Goal: Information Seeking & Learning: Learn about a topic

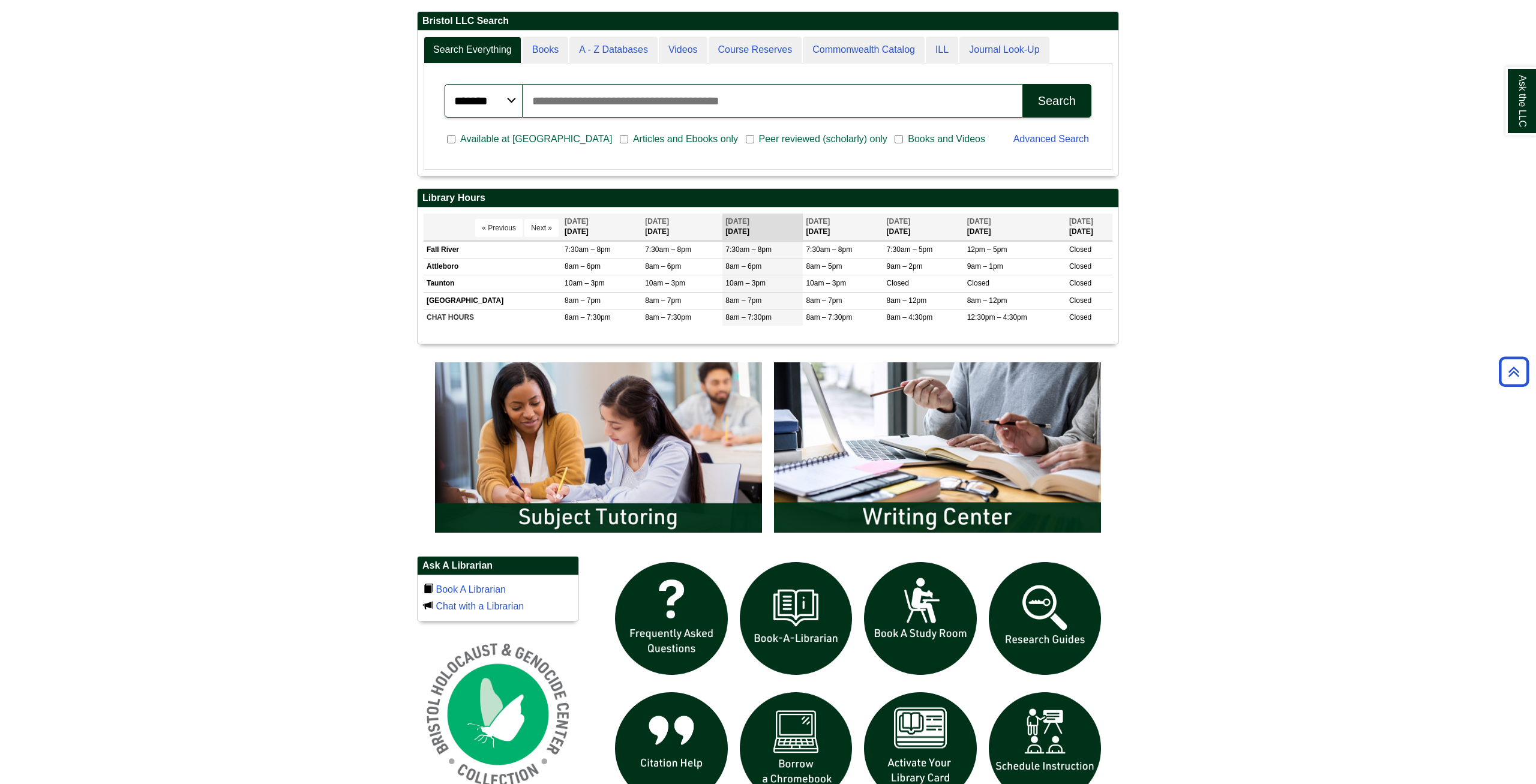
scroll to position [551, 0]
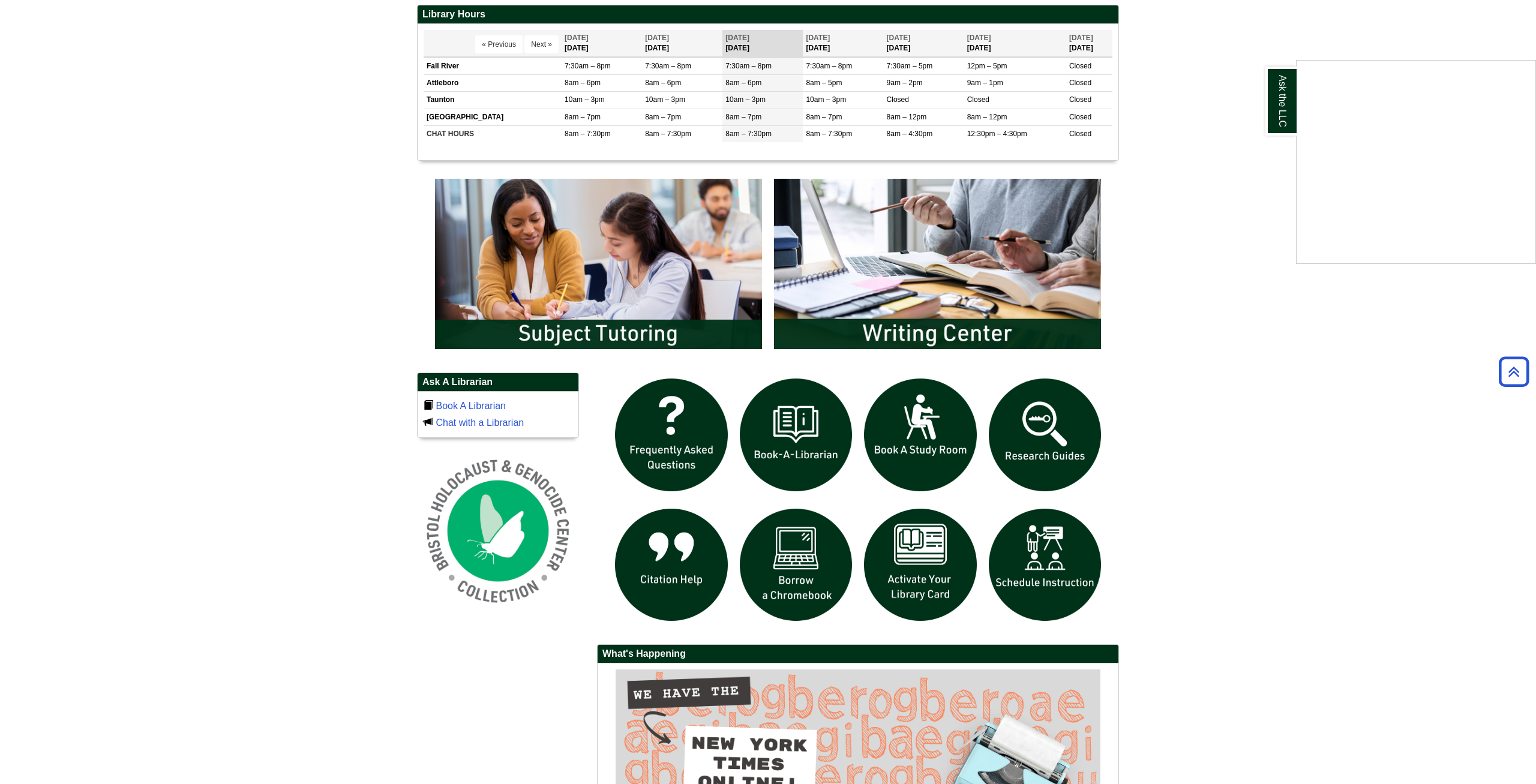
click at [1039, 431] on div "Ask the LLC" at bounding box center [768, 392] width 1536 height 784
click at [1039, 431] on img "slideshow" at bounding box center [1045, 435] width 124 height 124
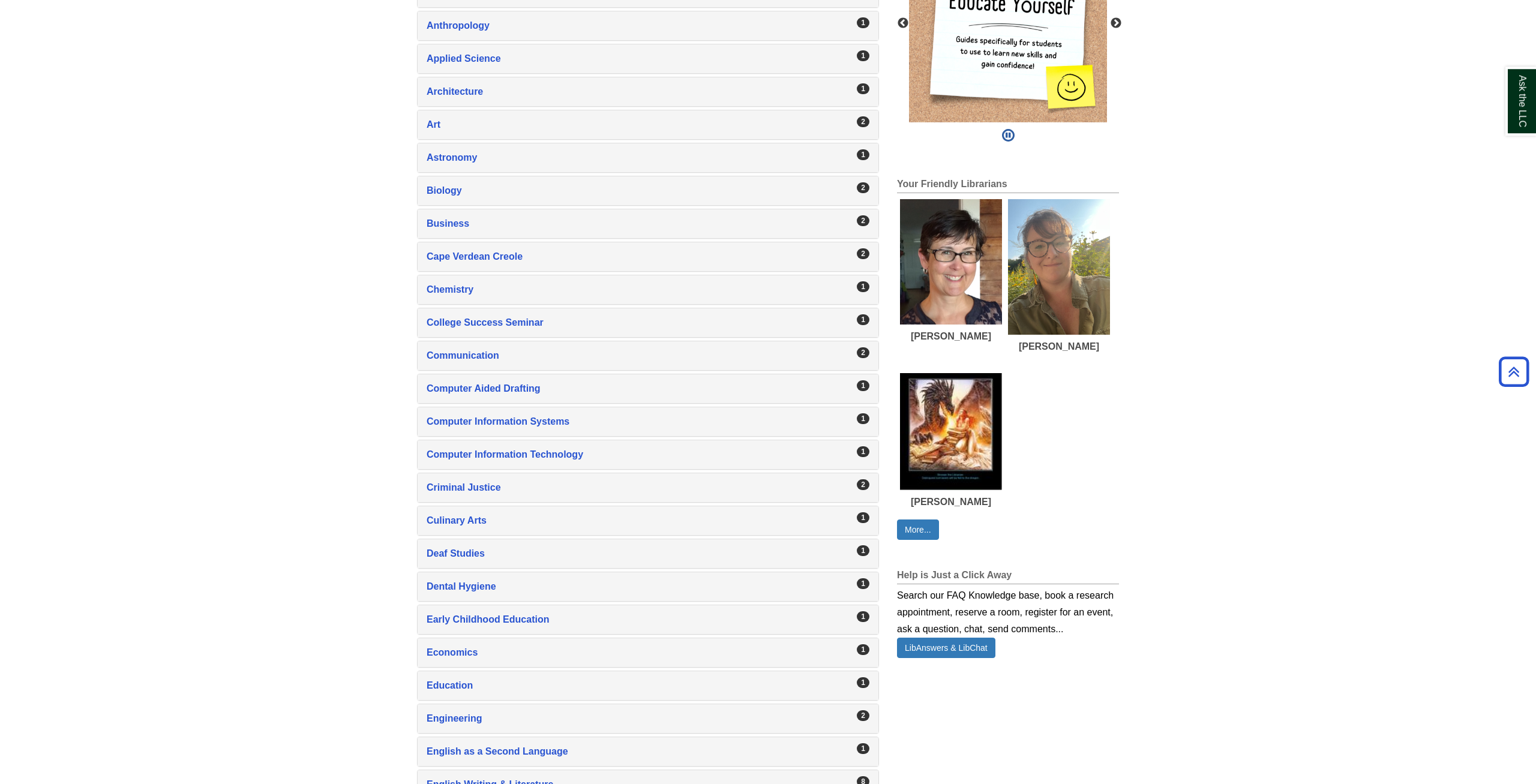
scroll to position [428, 0]
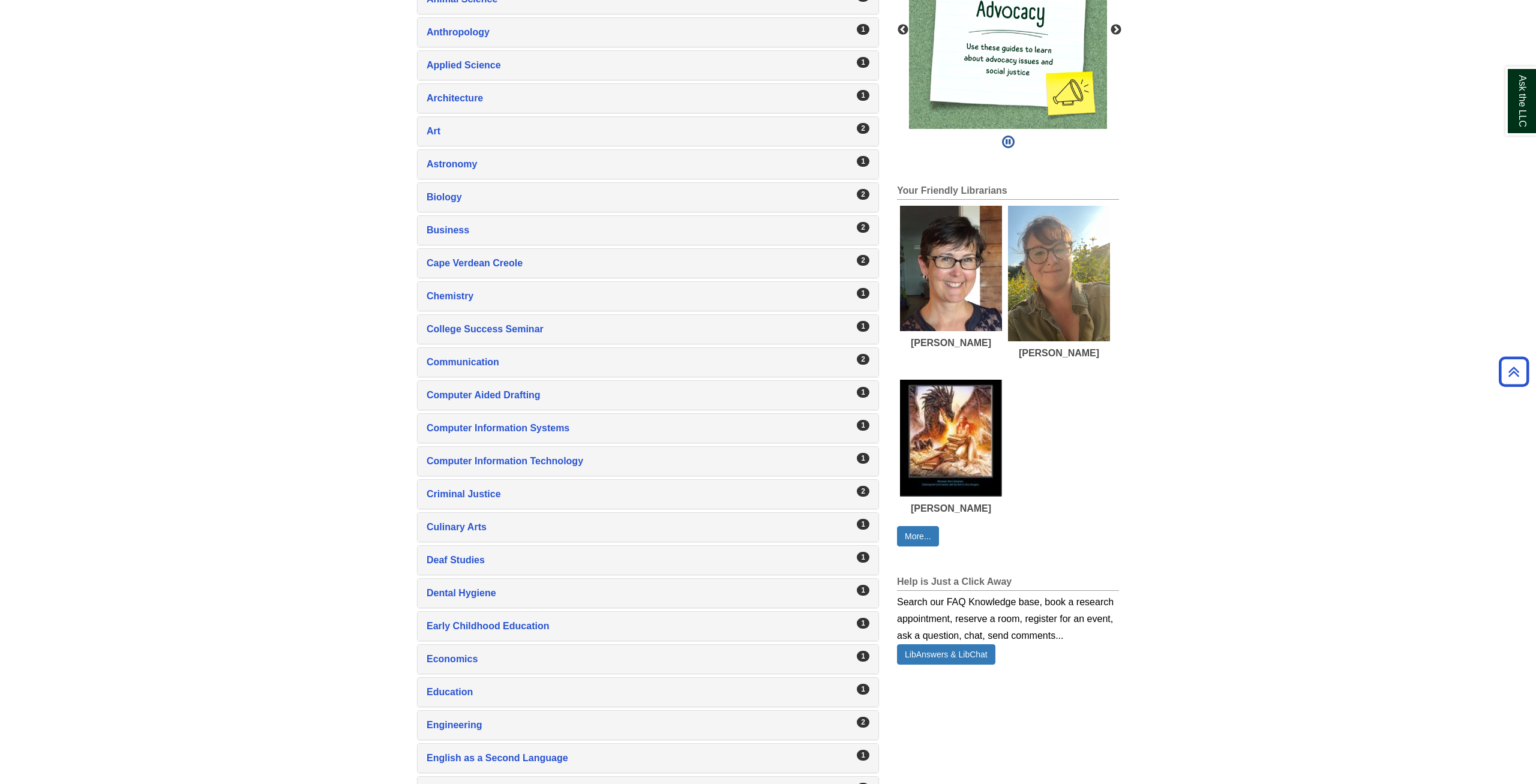
click at [464, 122] on div "2 Art , 2 guides" at bounding box center [648, 131] width 461 height 28
click at [457, 126] on div "Art , 2 guides" at bounding box center [648, 131] width 443 height 16
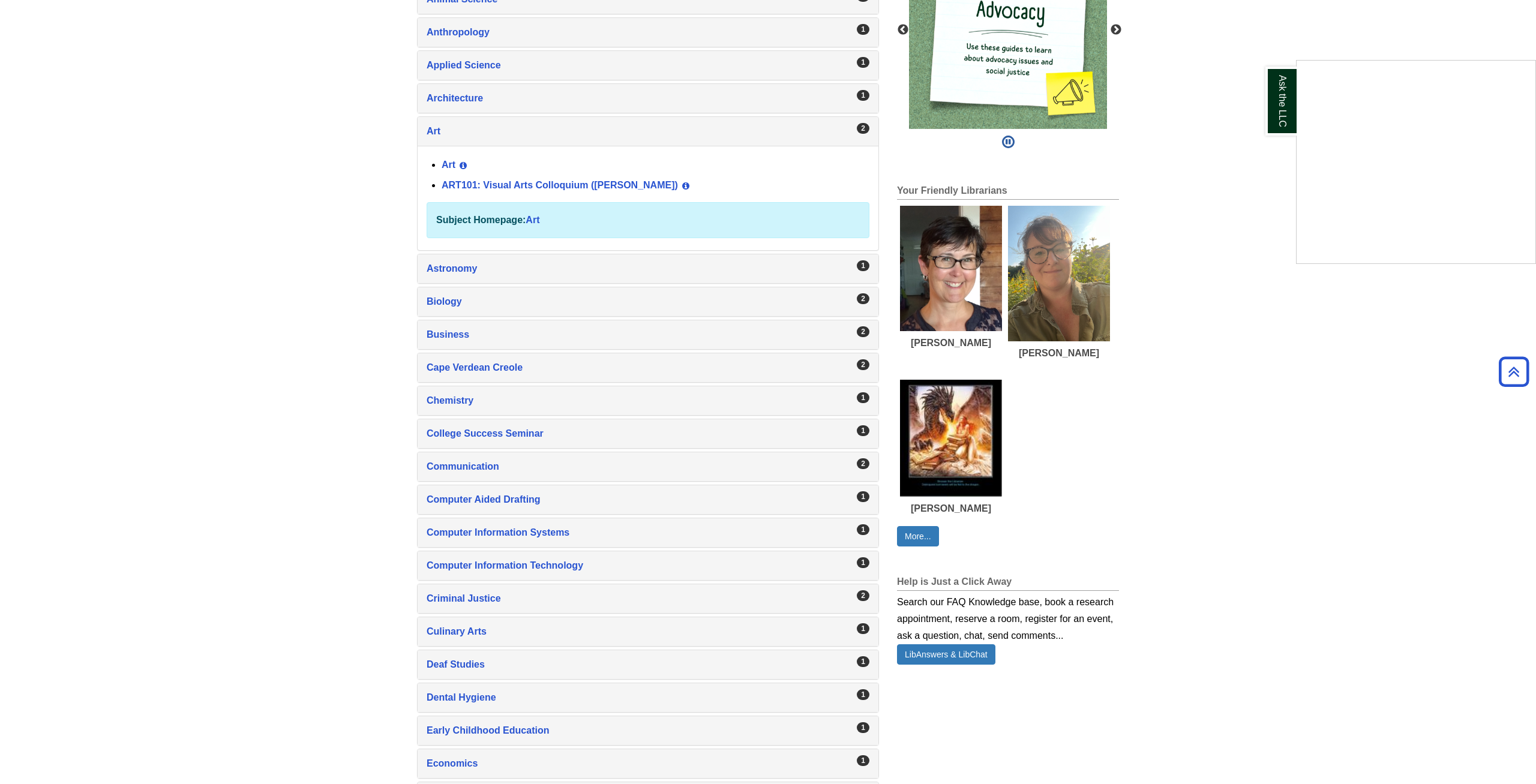
click at [500, 185] on div "Ask the LLC" at bounding box center [768, 392] width 1536 height 784
click at [500, 185] on link "ART101: Visual Arts Colloquium ([PERSON_NAME])" at bounding box center [559, 185] width 236 height 10
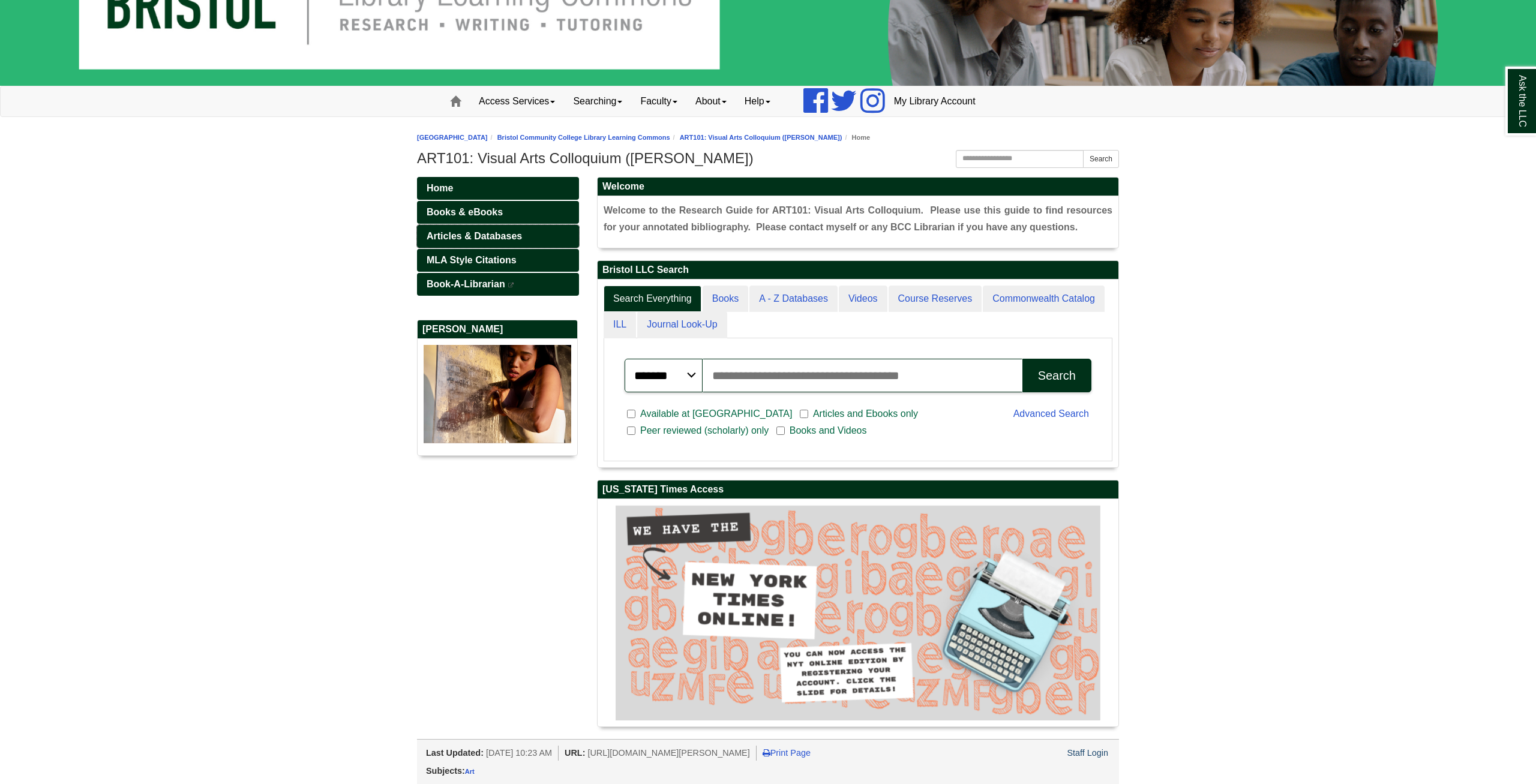
click at [454, 238] on span "Articles & Databases" at bounding box center [474, 236] width 95 height 10
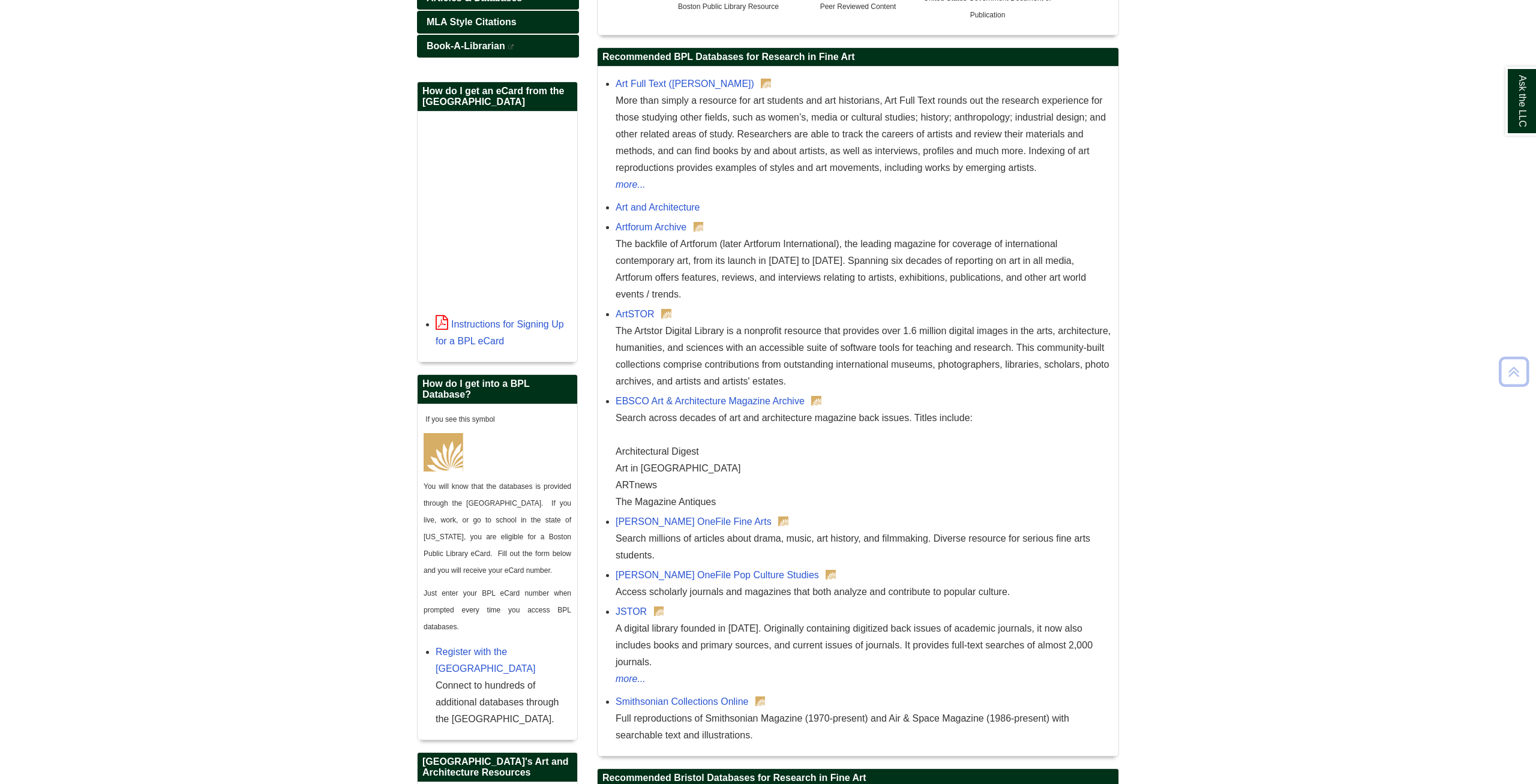
scroll to position [612, 0]
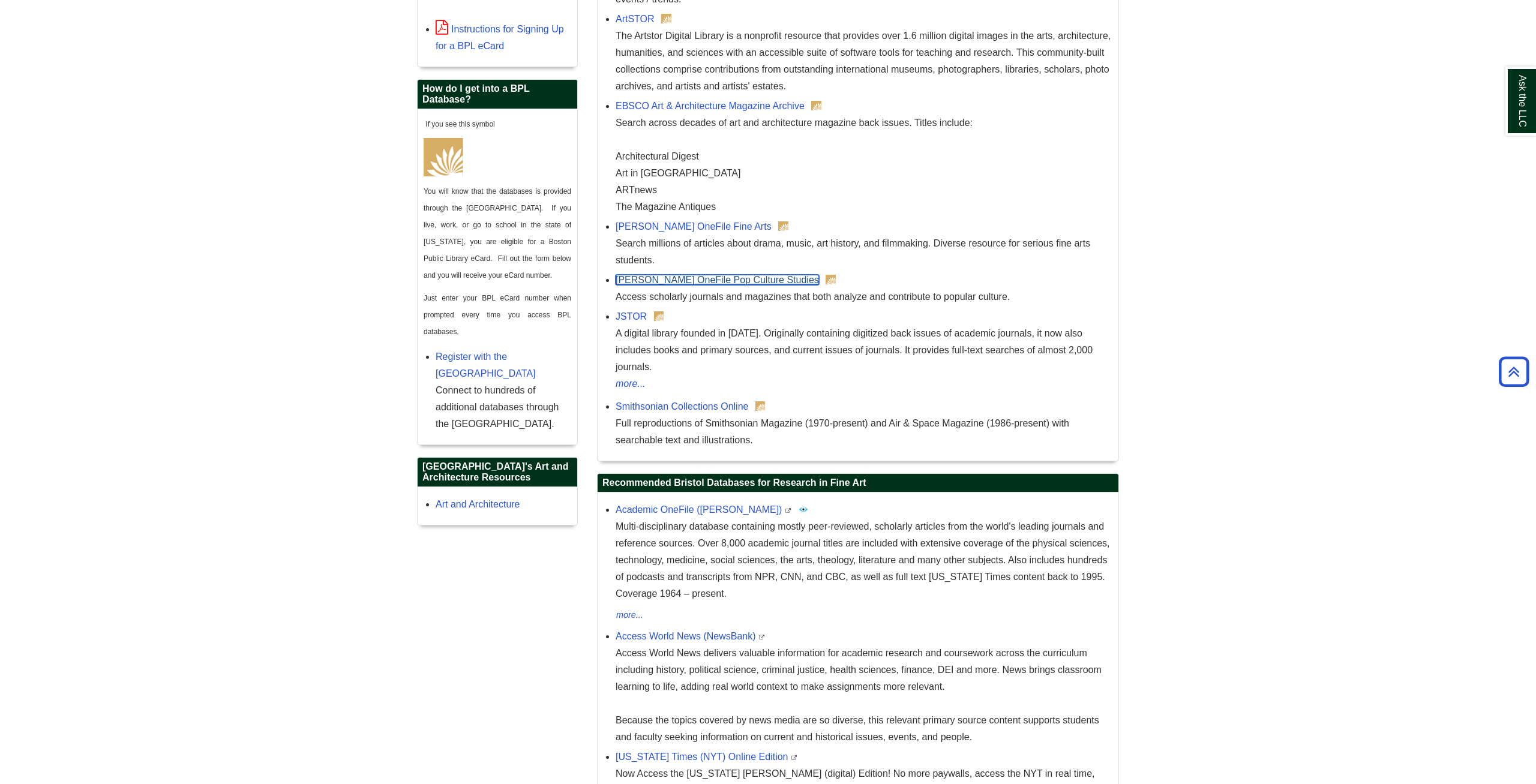
click at [693, 278] on link "Gale OneFile Pop Culture Studies" at bounding box center [717, 280] width 203 height 10
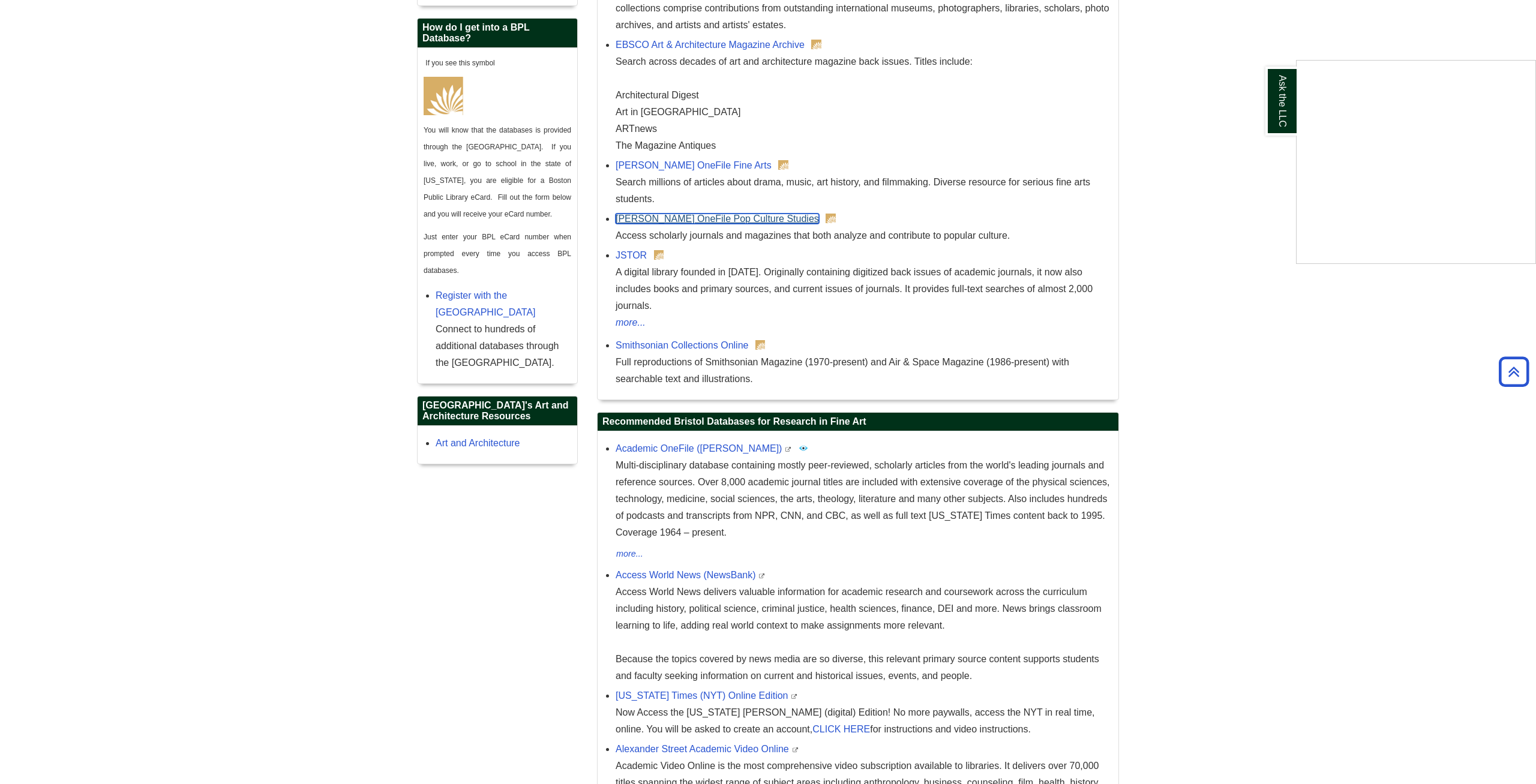
scroll to position [801, 0]
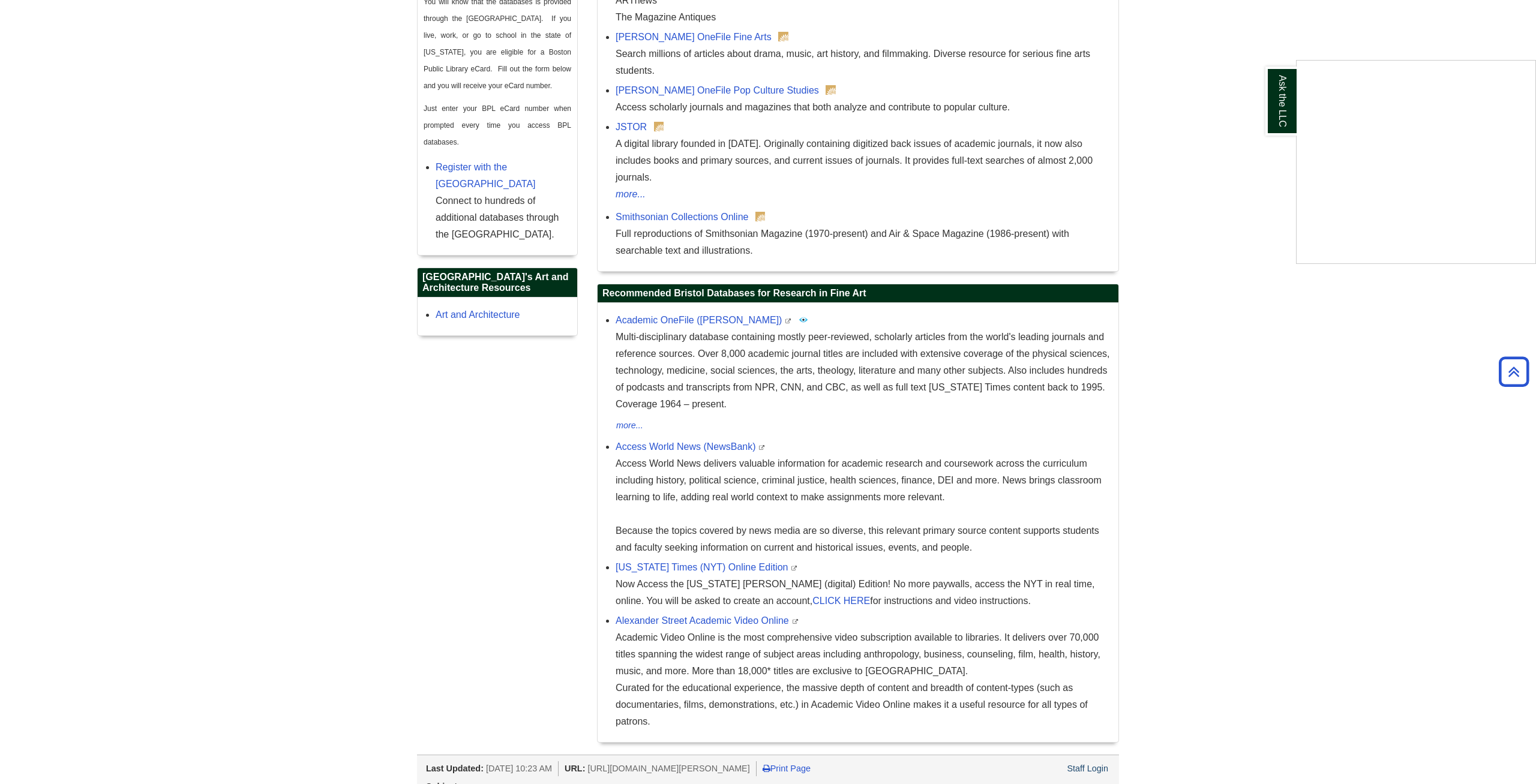
click at [685, 549] on div "Ask the LLC" at bounding box center [768, 392] width 1536 height 784
click at [682, 562] on link "New York Times (NYT) Online Edition" at bounding box center [702, 567] width 172 height 10
click at [685, 615] on link "Alexander Street Academic Video Online" at bounding box center [702, 621] width 173 height 10
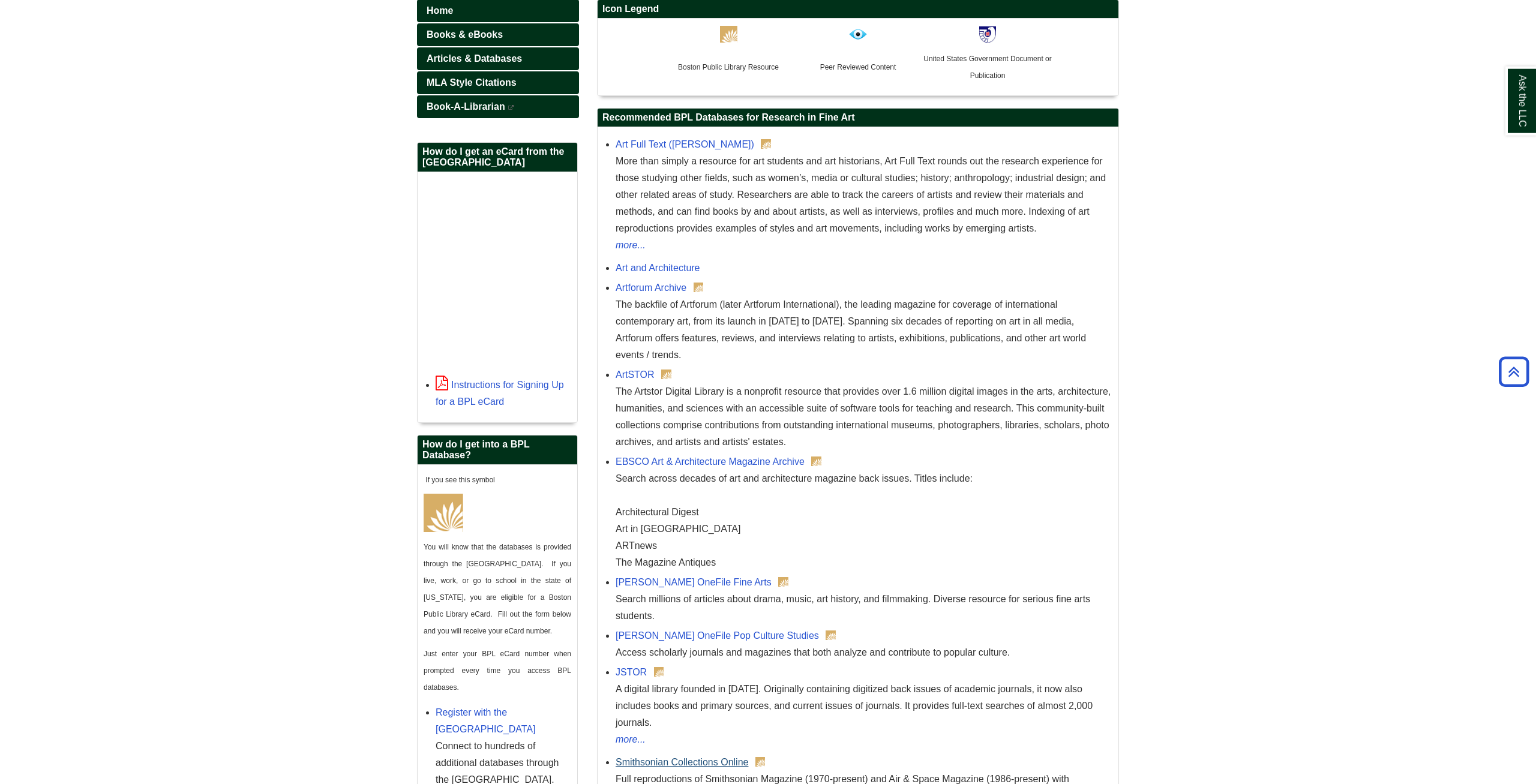
scroll to position [251, 0]
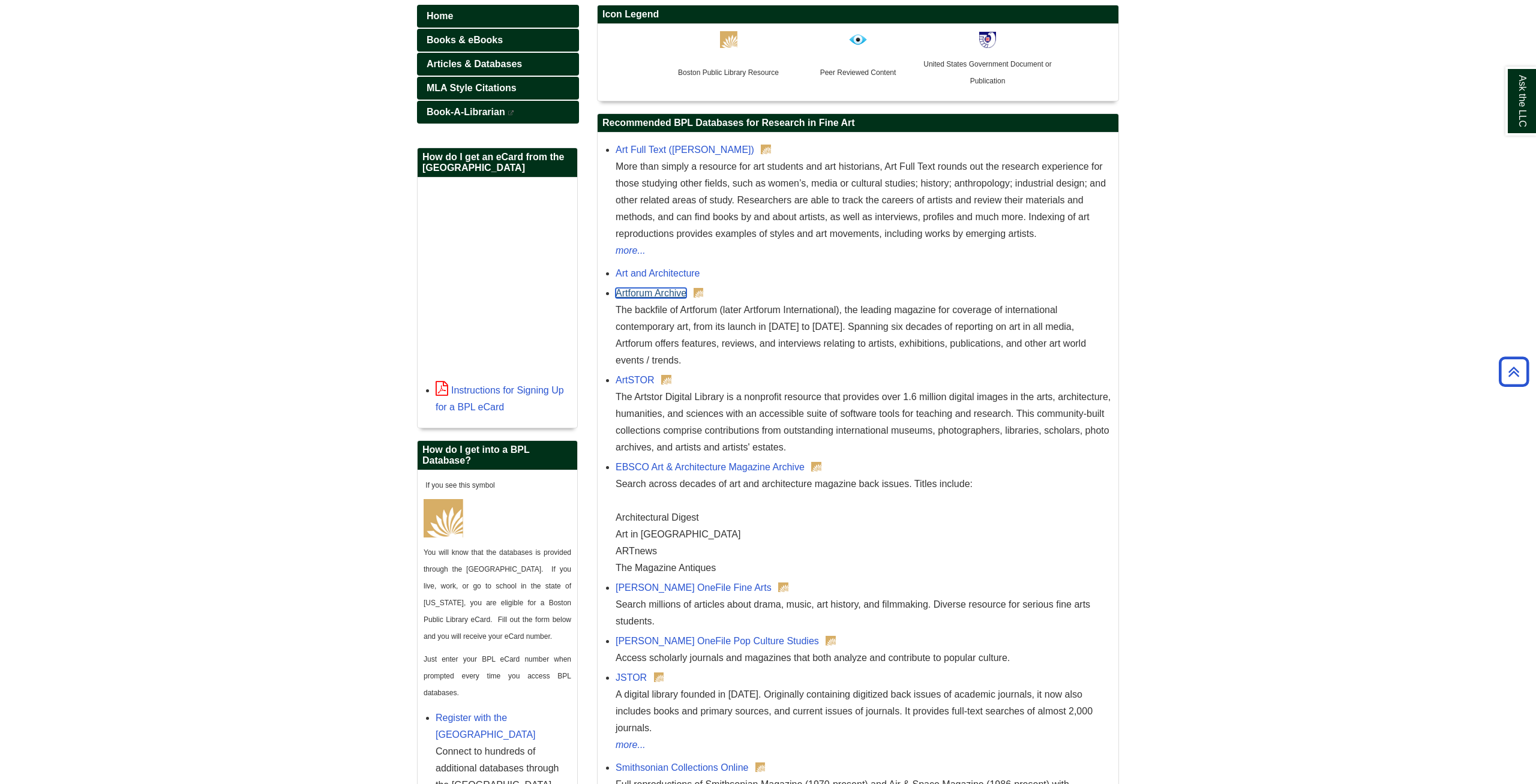
click at [631, 292] on link "Artforum Archive" at bounding box center [651, 293] width 70 height 10
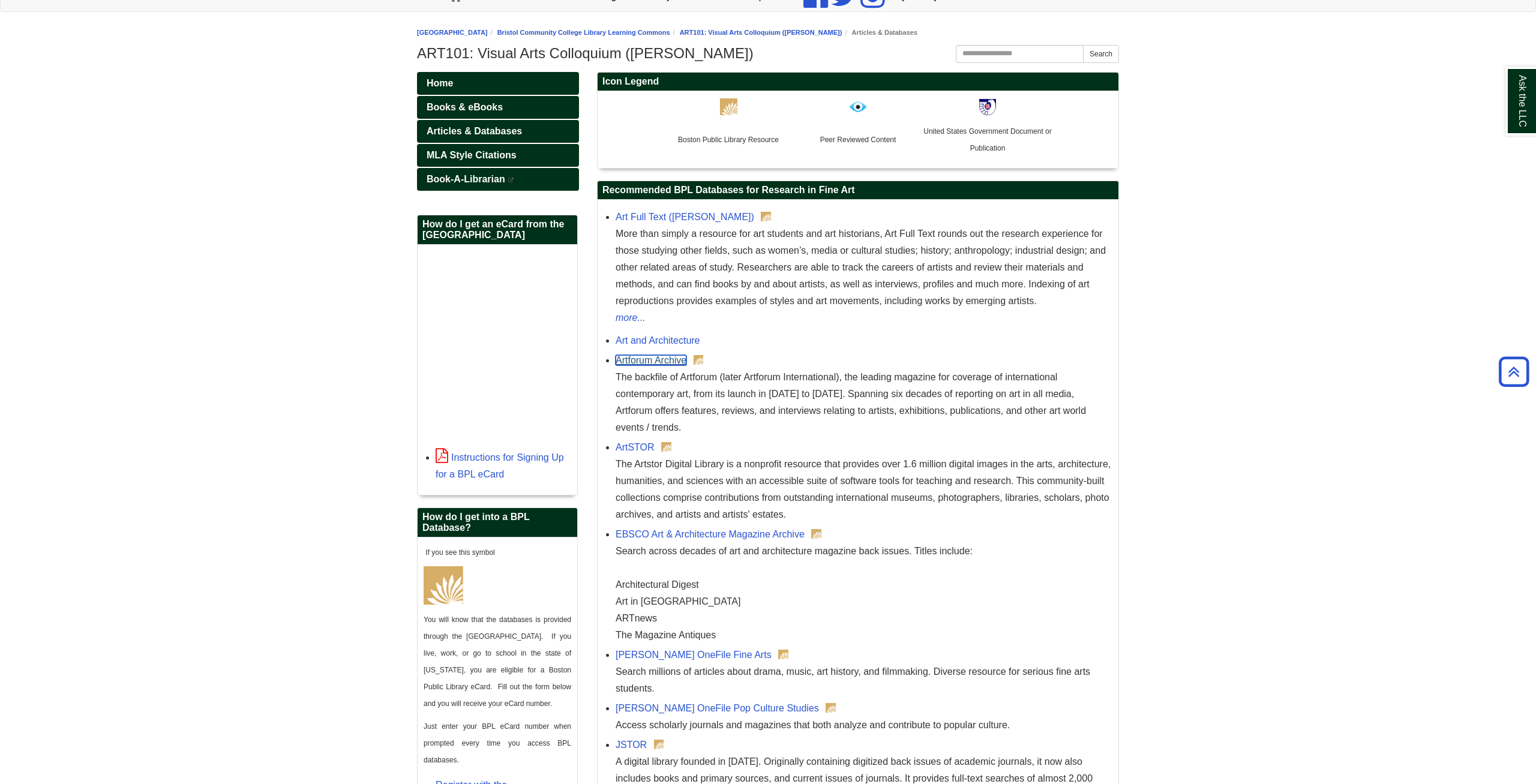
scroll to position [428, 0]
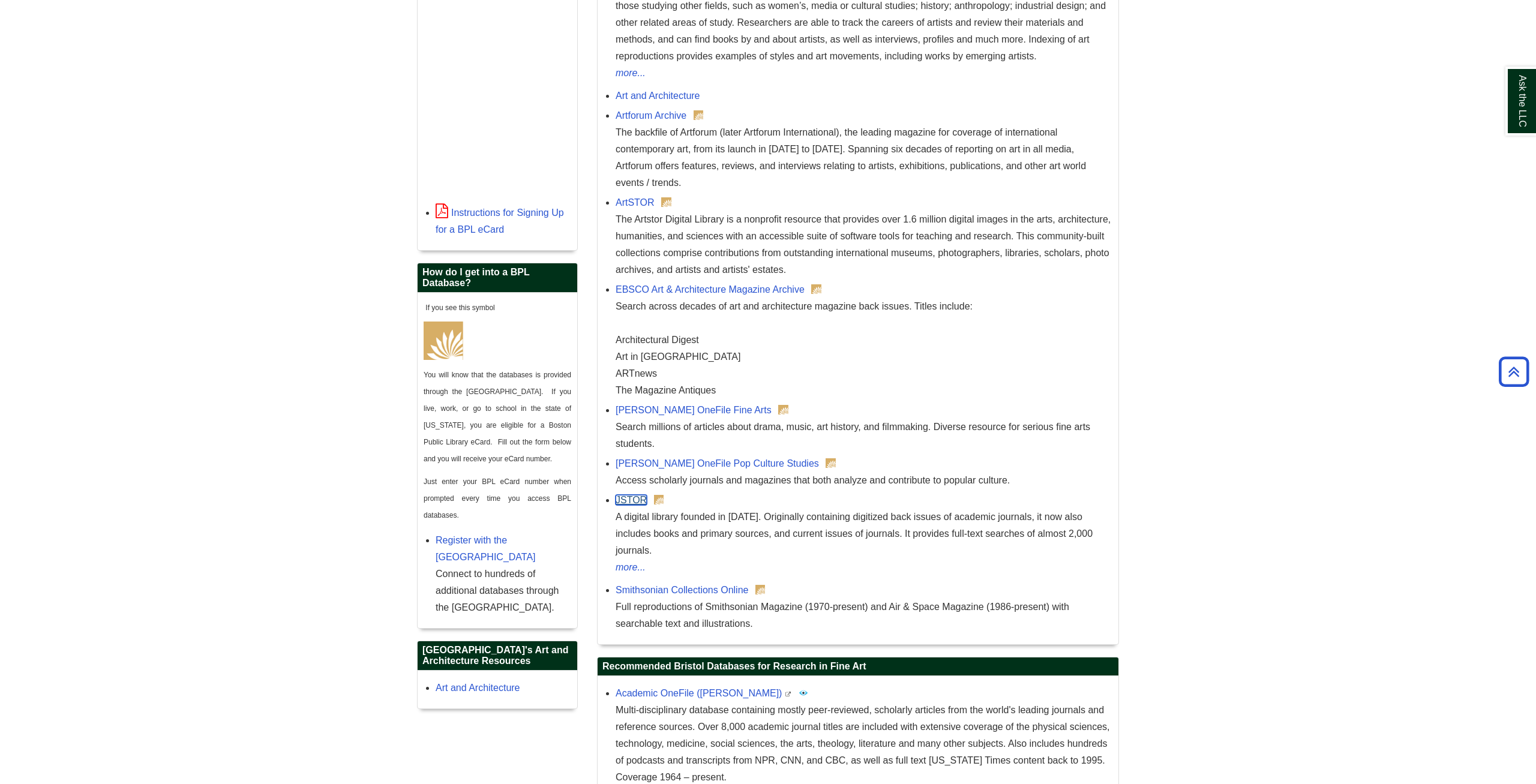
click at [639, 502] on link "JSTOR" at bounding box center [631, 500] width 31 height 10
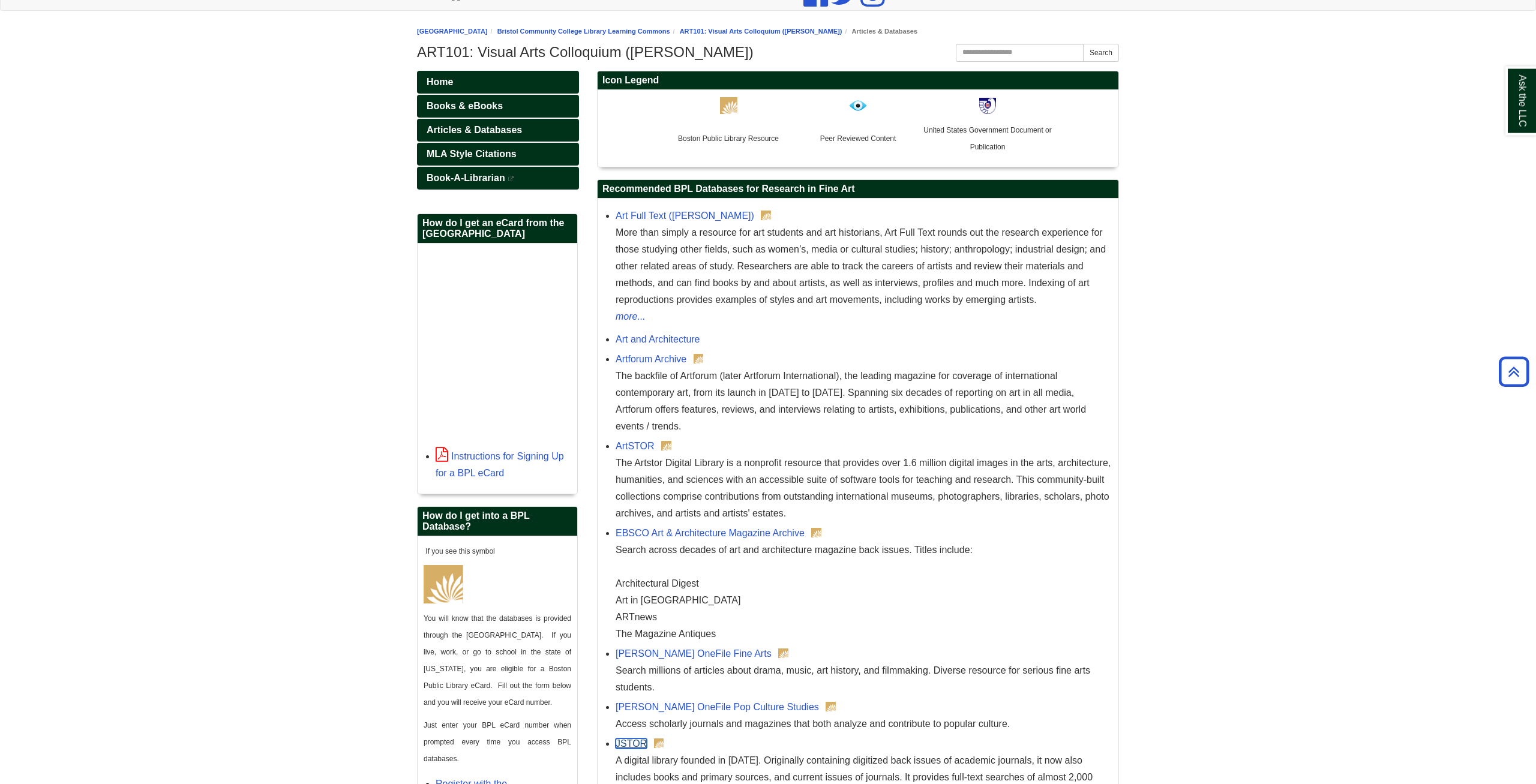
scroll to position [184, 0]
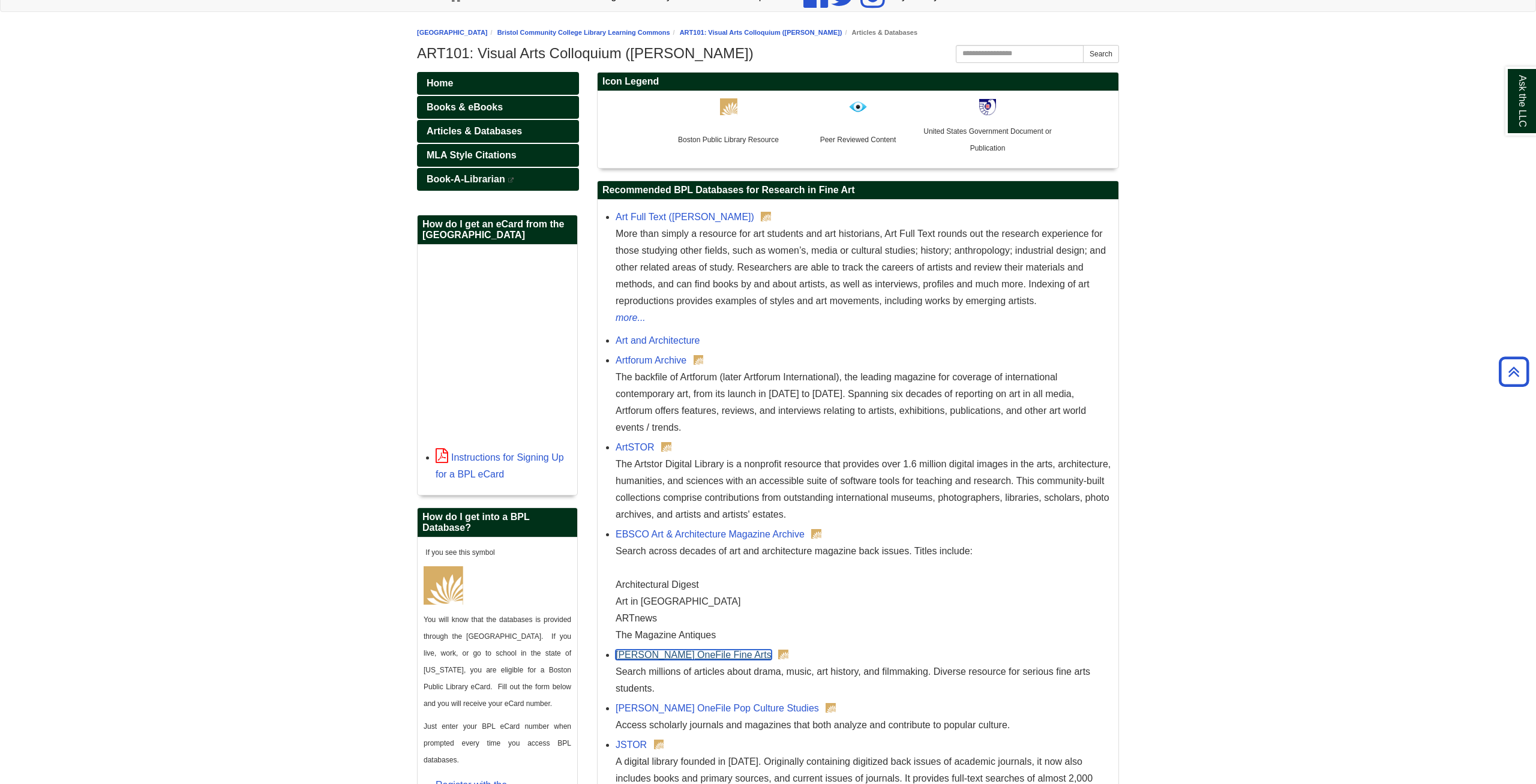
click at [648, 651] on link "[PERSON_NAME] OneFile Fine Arts" at bounding box center [693, 655] width 156 height 10
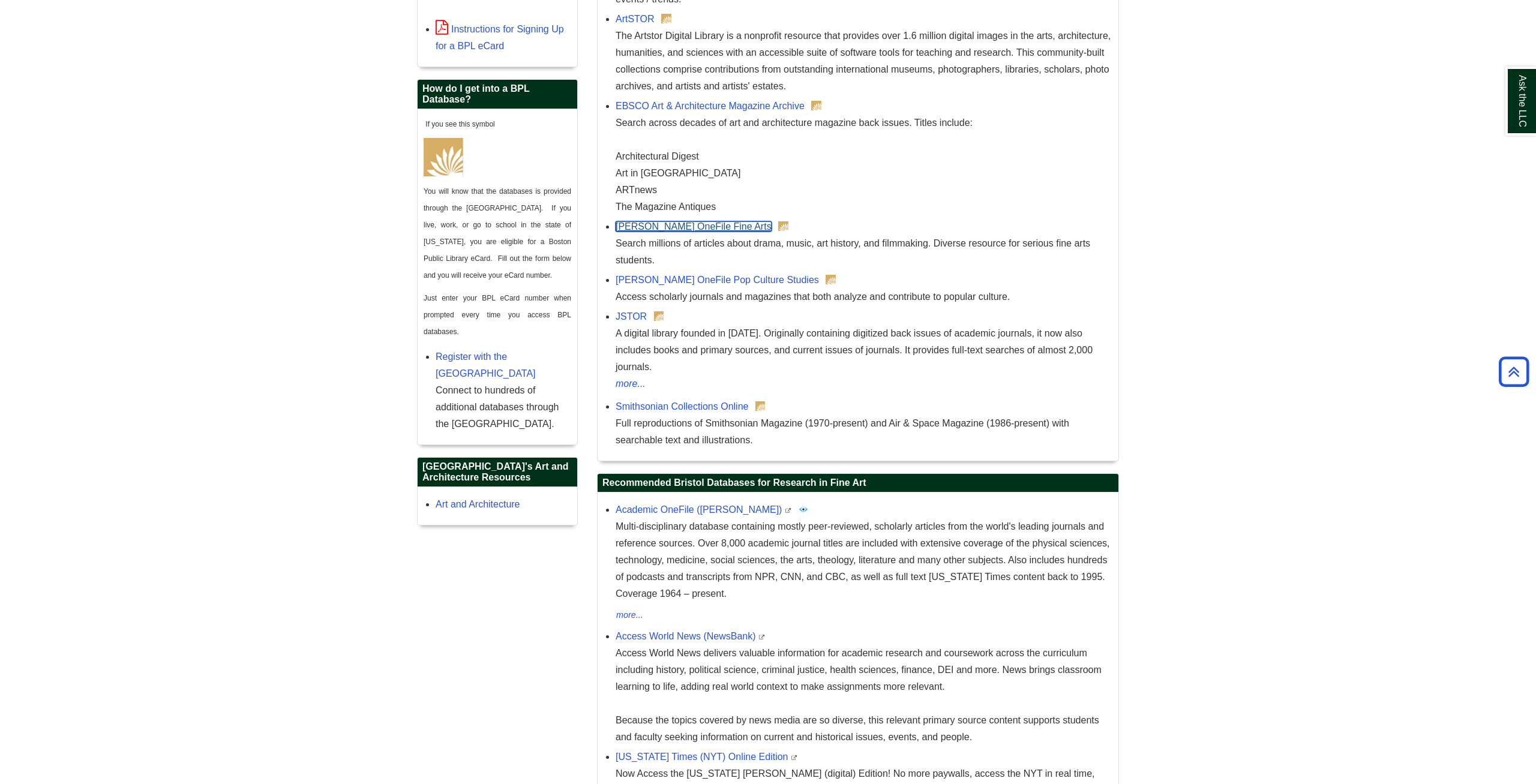
scroll to position [795, 0]
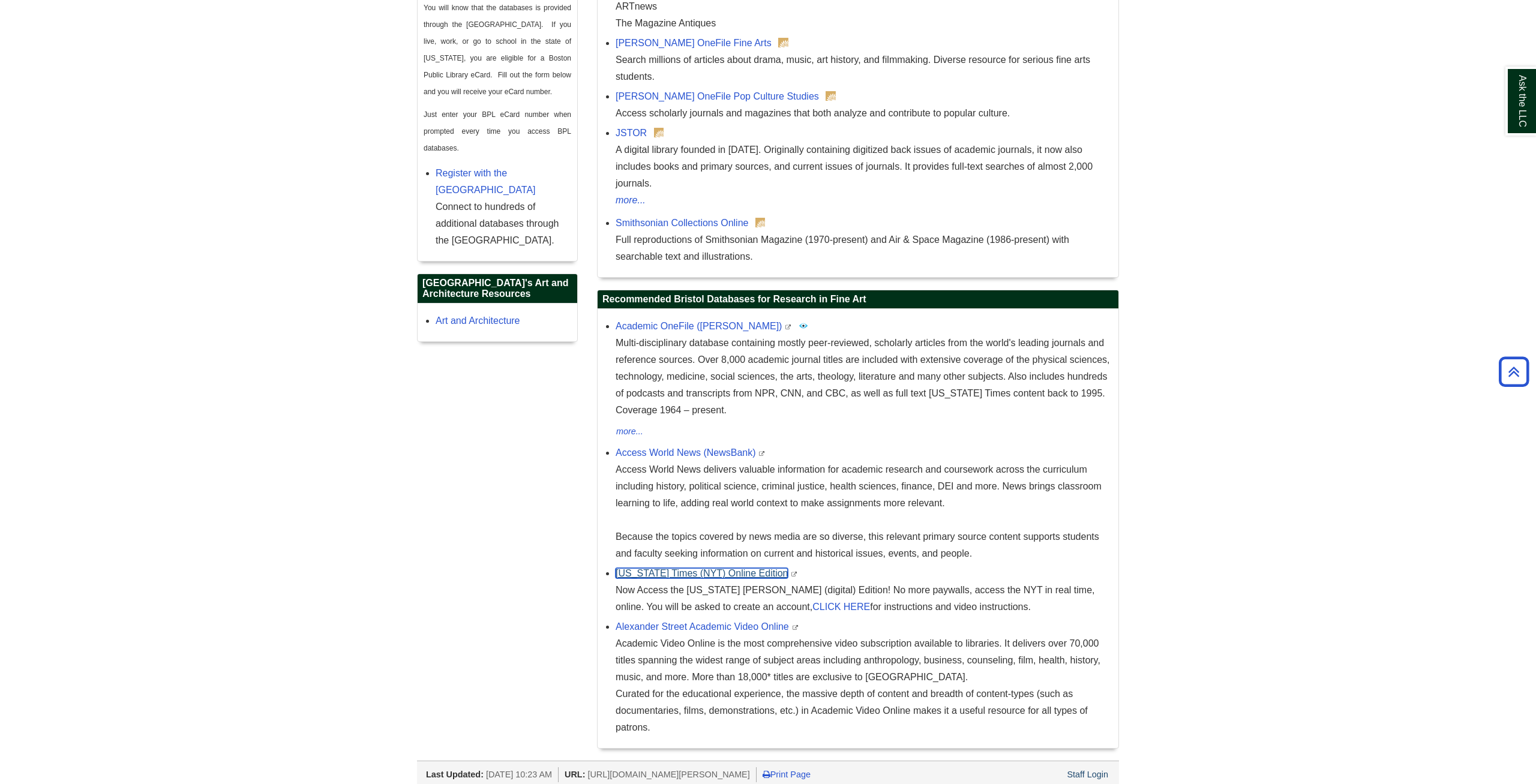
click at [657, 568] on link "[US_STATE] Times (NYT) Online Edition" at bounding box center [702, 573] width 172 height 10
click at [654, 318] on div "Academic OneFile (Gale) This link opens in a new window Multi-disciplinary data…" at bounding box center [864, 379] width 497 height 121
click at [655, 321] on link "Academic OneFile ([PERSON_NAME])" at bounding box center [699, 326] width 166 height 10
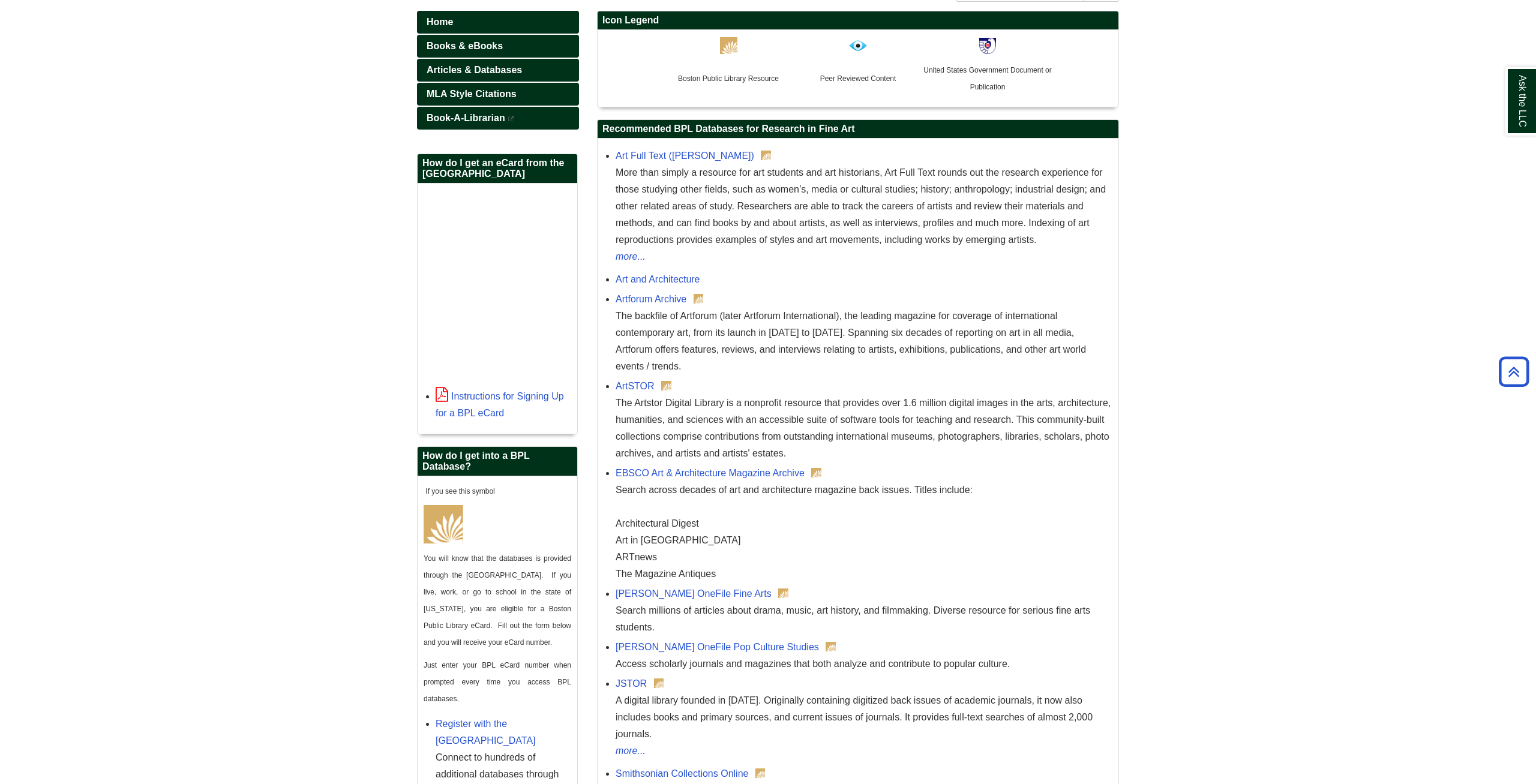
scroll to position [61, 0]
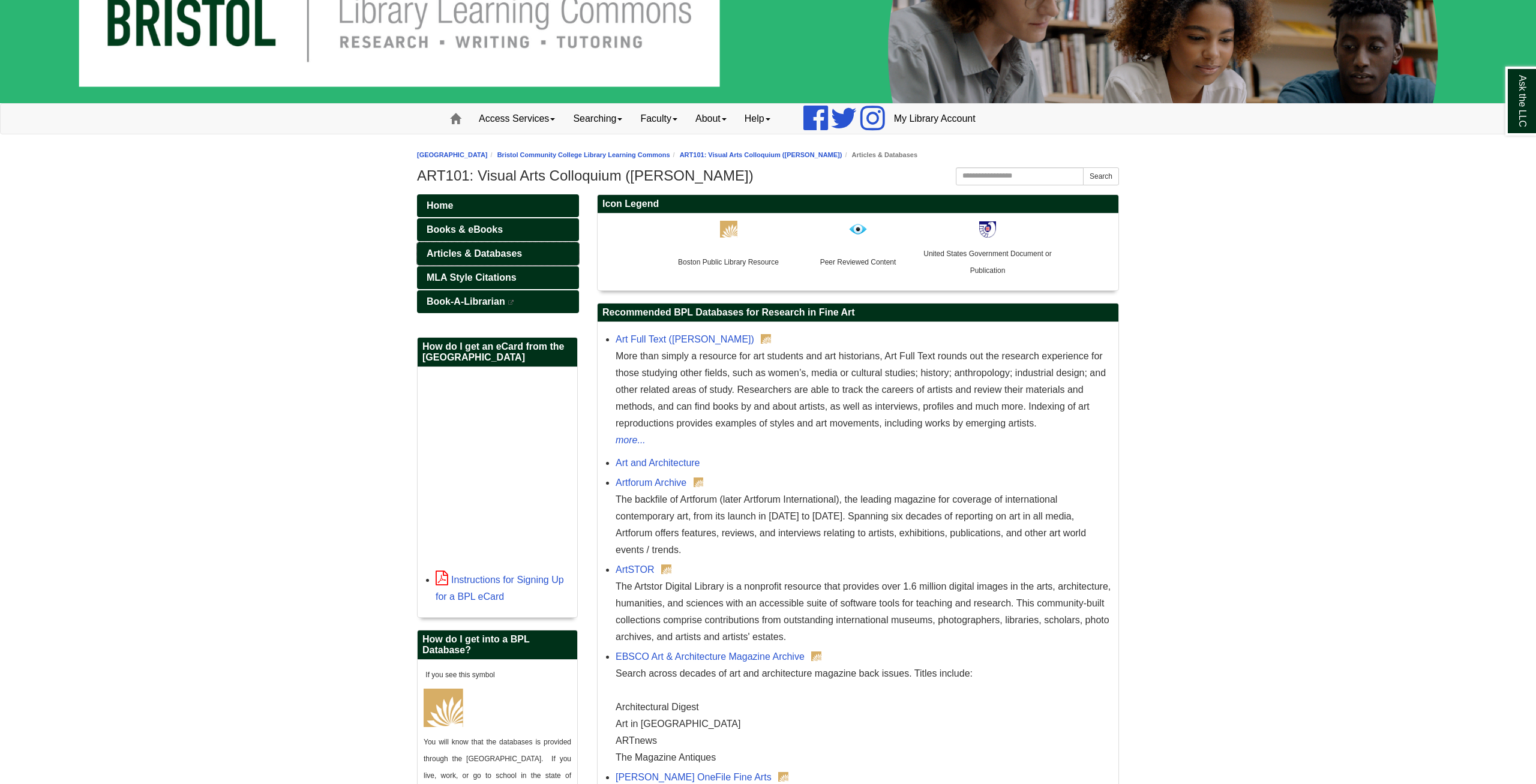
click at [498, 247] on link "Articles & Databases" at bounding box center [498, 253] width 162 height 22
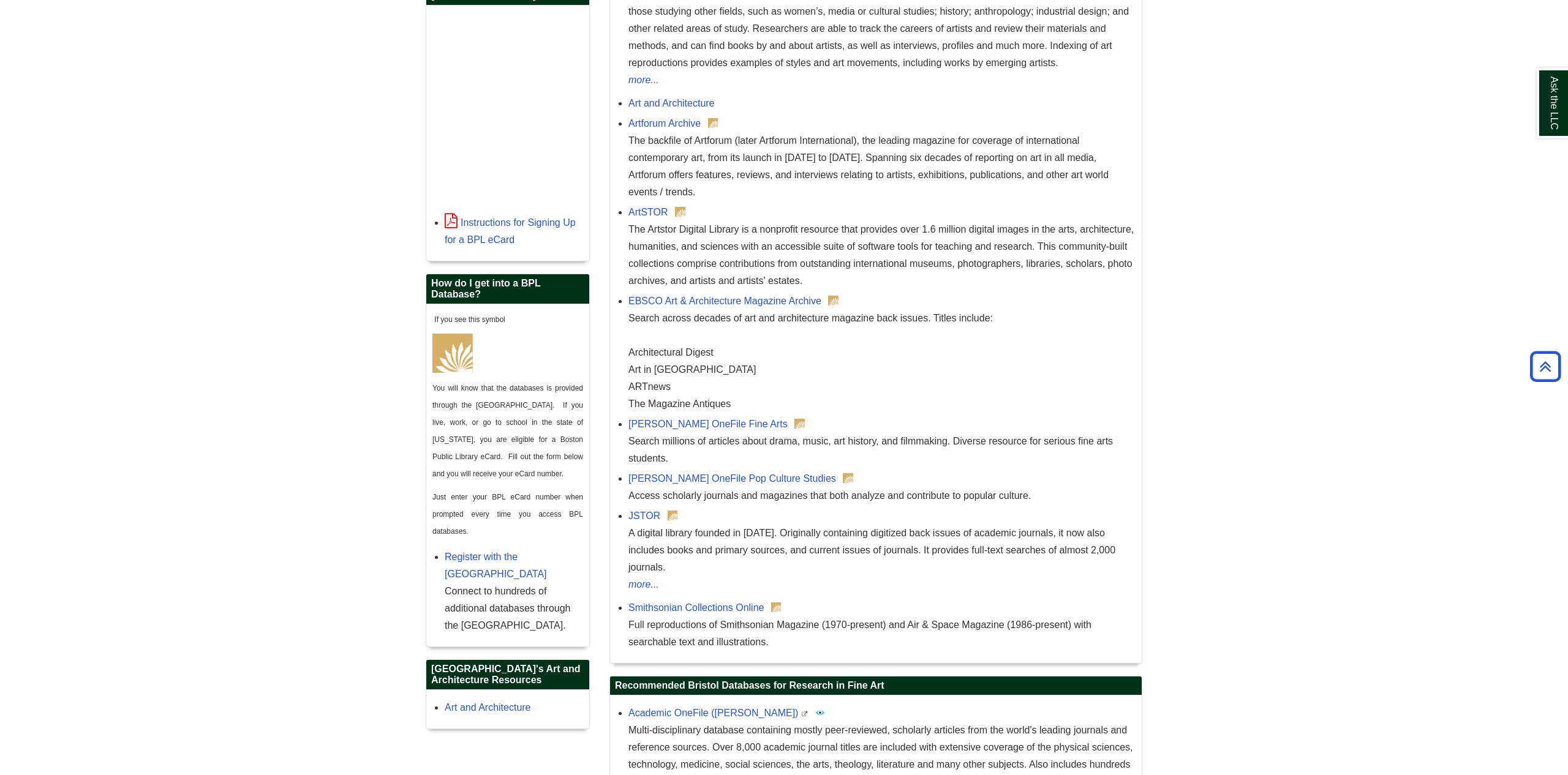
scroll to position [843, 0]
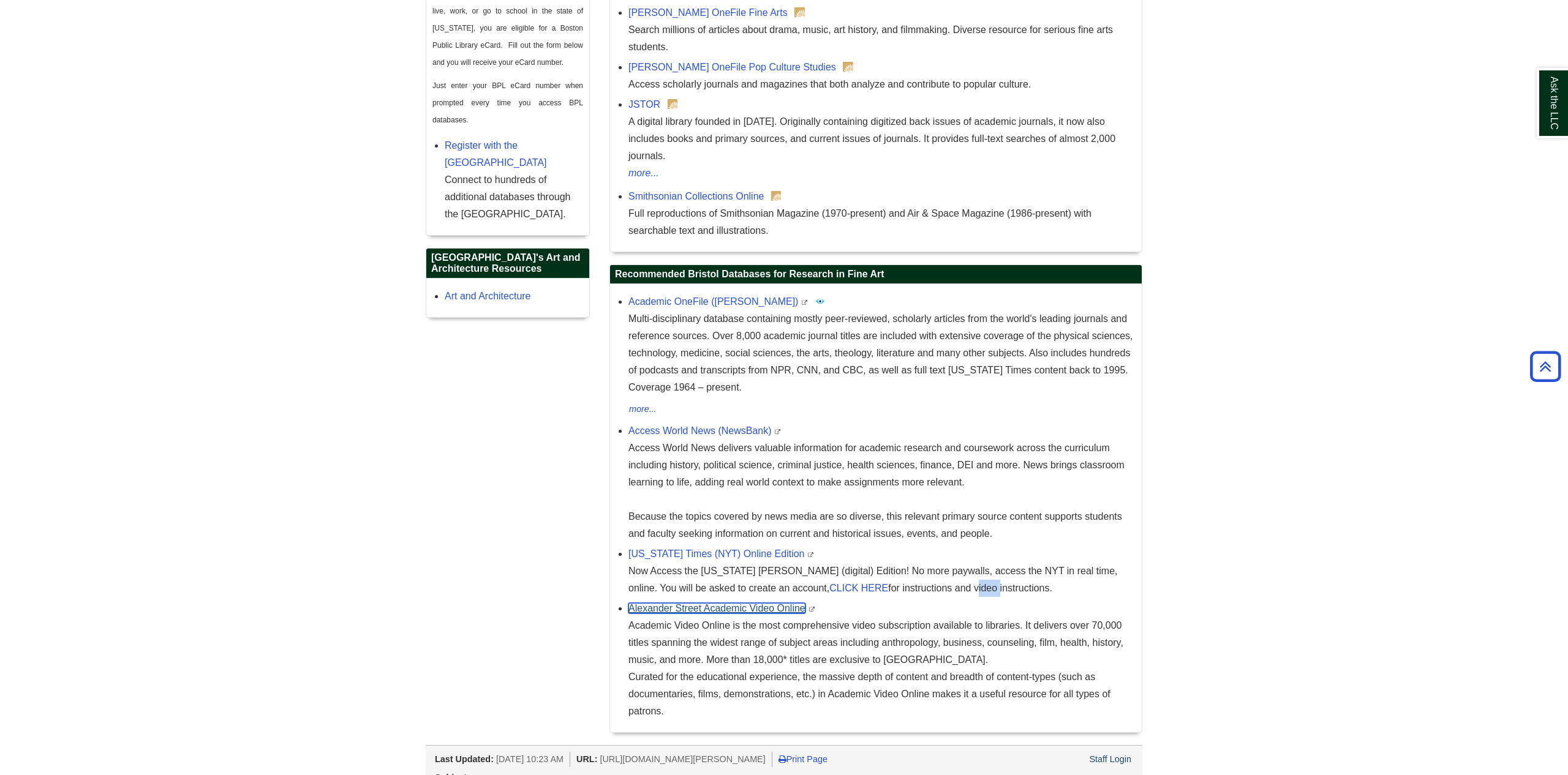
click at [659, 603] on link "Alexander Street Academic Video Online" at bounding box center [716, 608] width 177 height 11
